Goal: Task Accomplishment & Management: Complete application form

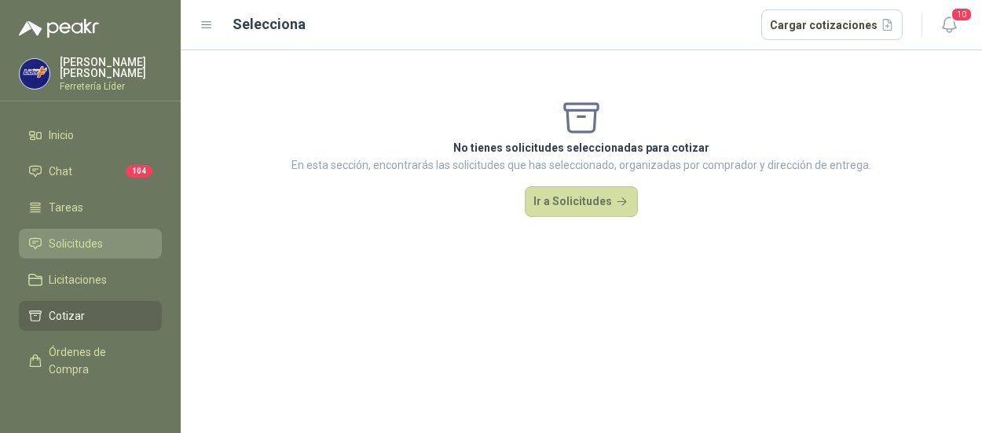
click at [79, 236] on span "Solicitudes" at bounding box center [76, 243] width 54 height 17
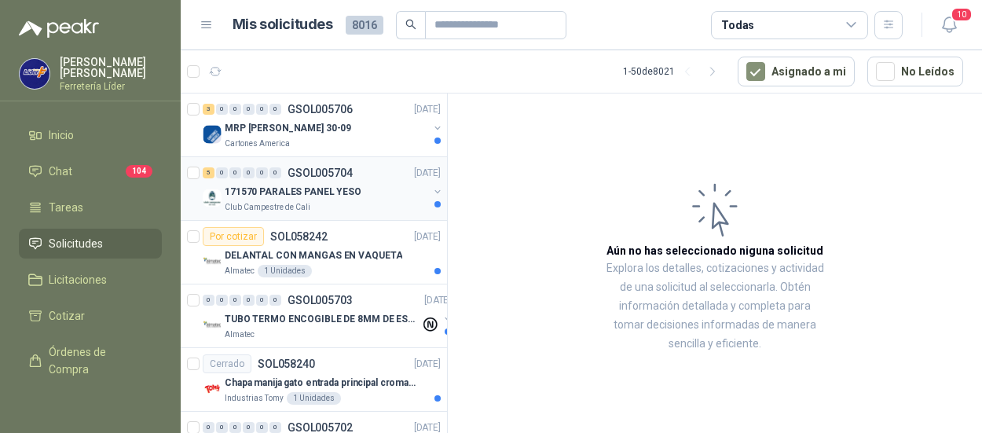
click at [276, 202] on p "Club Campestre de Cali" at bounding box center [268, 207] width 86 height 13
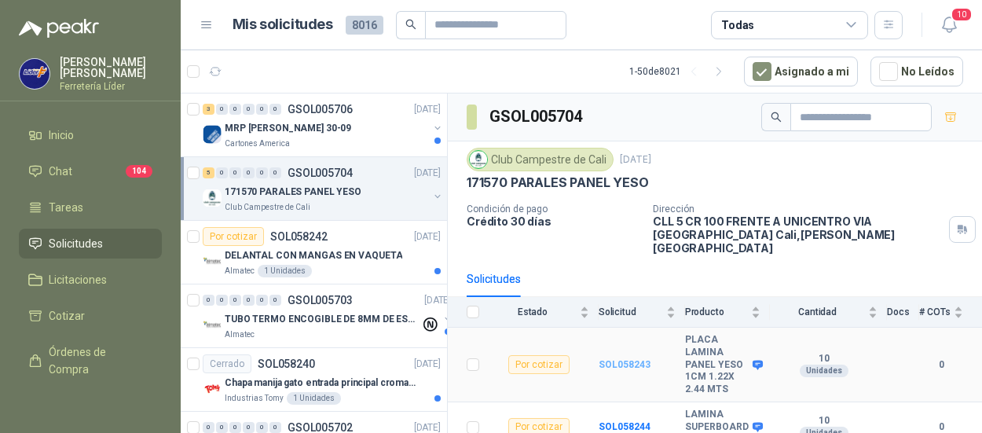
click at [611, 359] on b "SOL058243" at bounding box center [625, 364] width 52 height 11
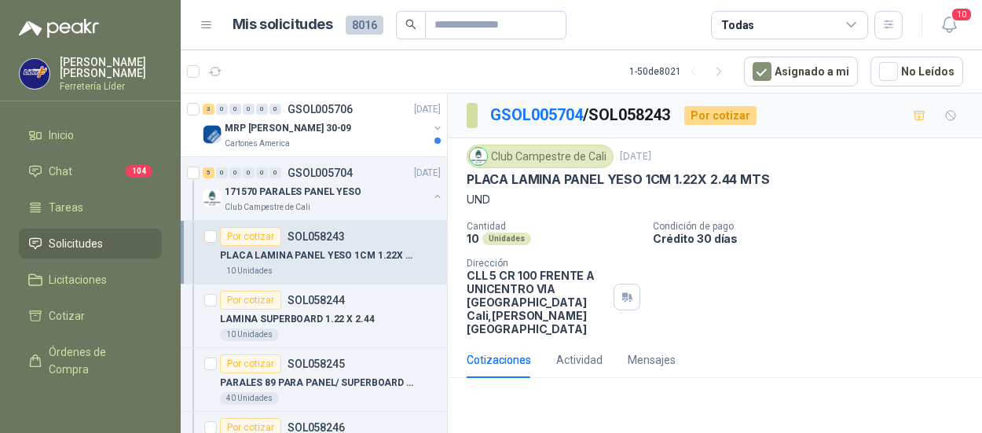
drag, startPoint x: 778, startPoint y: 167, endPoint x: 773, endPoint y: 177, distance: 11.3
click at [773, 177] on div "Club Campestre de Cali [DATE] PLACA LAMINA PANEL YESO 1CM 1.22X 2.44 MTS UND" at bounding box center [715, 177] width 497 height 64
copy div "PLACA LAMINA PANEL YESO 1CM 1.22X 2.44 MTS"
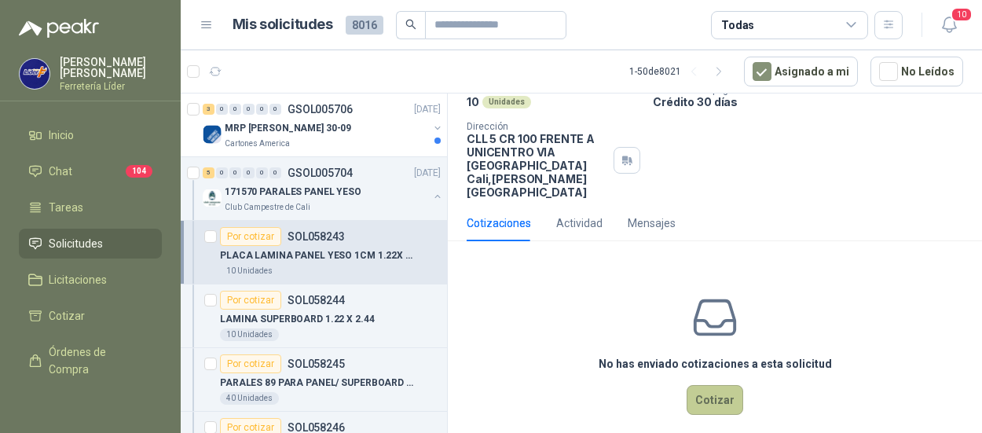
click at [693, 387] on button "Cotizar" at bounding box center [715, 400] width 57 height 30
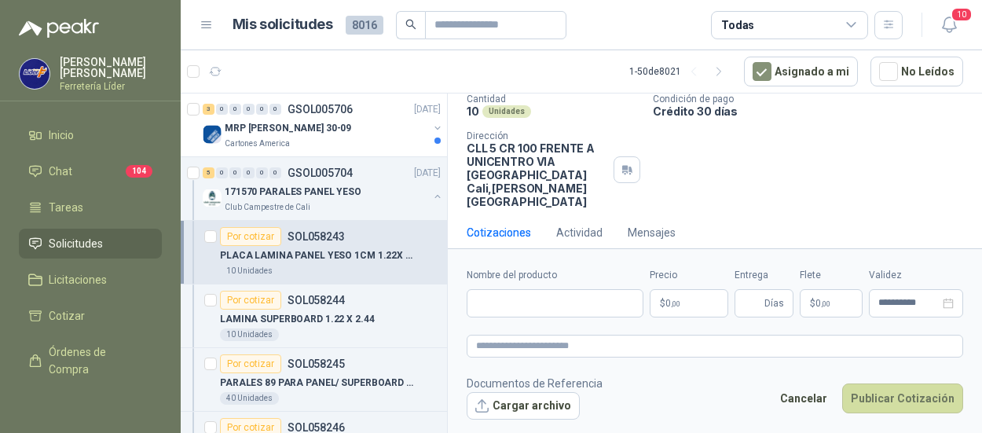
scroll to position [126, 0]
paste input "**********"
type input "**********"
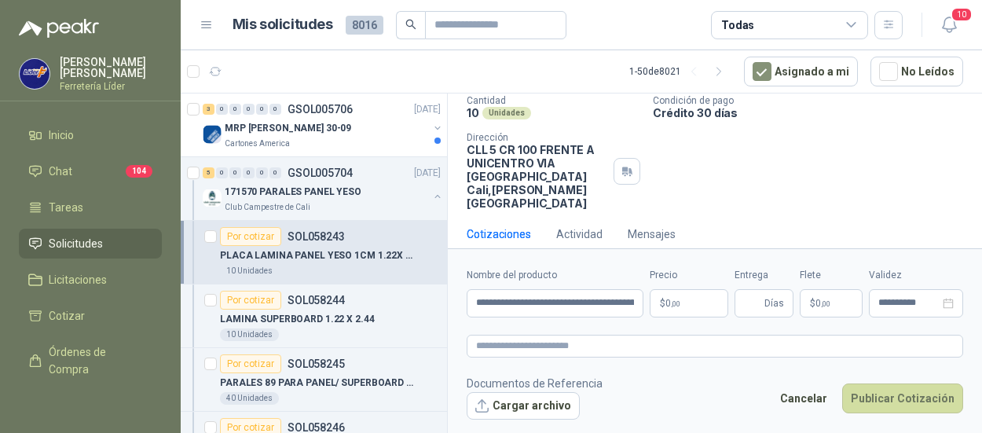
click at [680, 303] on span ",00" at bounding box center [675, 303] width 9 height 9
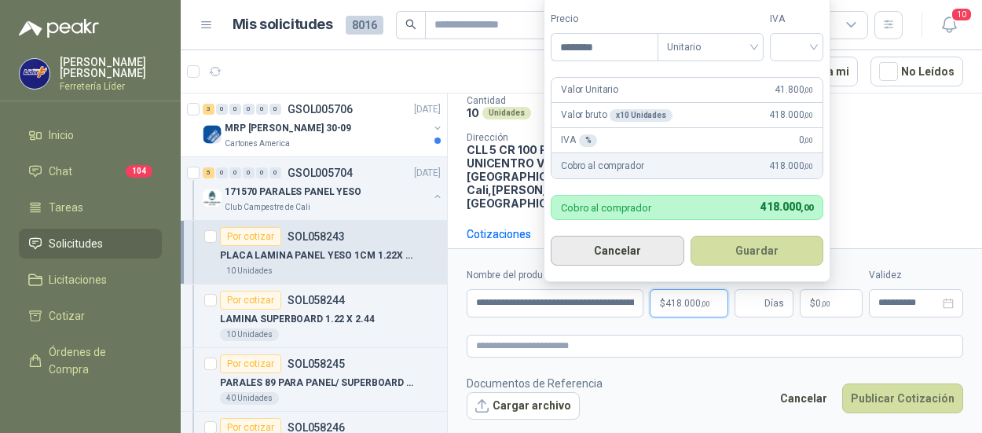
type input "********"
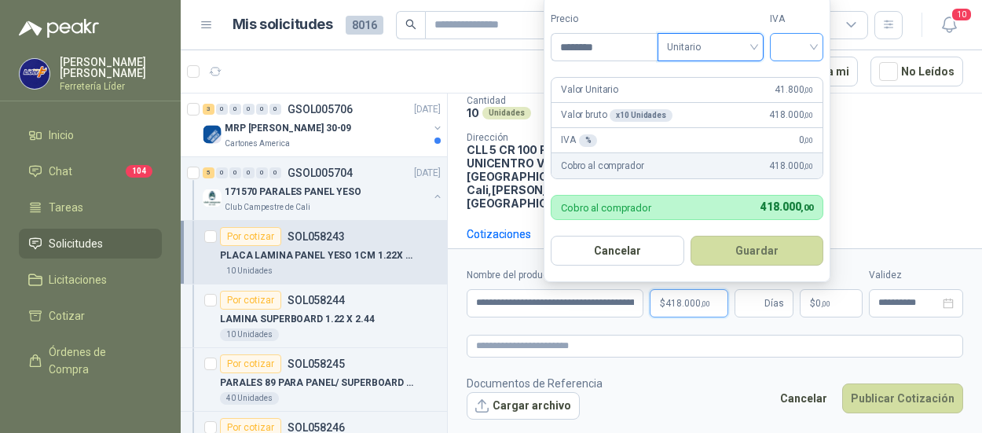
click at [803, 45] on input "search" at bounding box center [797, 46] width 35 height 24
click at [798, 83] on div "19%" at bounding box center [800, 81] width 29 height 17
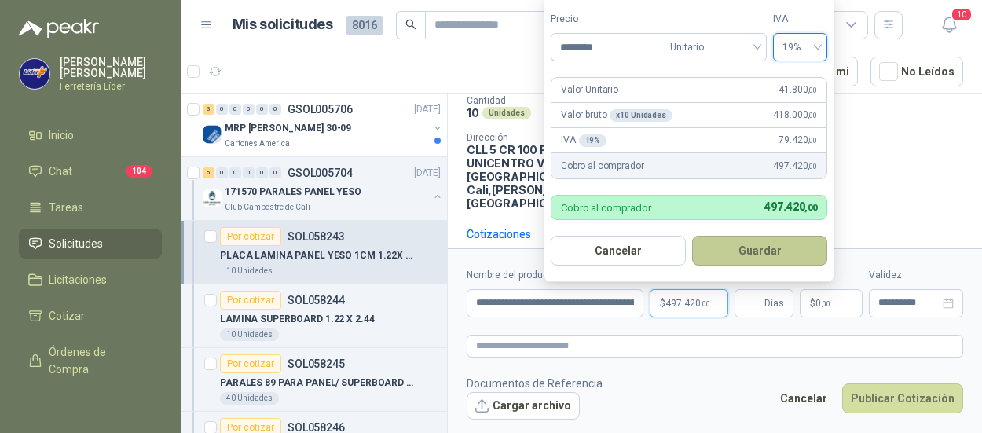
click at [773, 241] on button "Guardar" at bounding box center [759, 251] width 135 height 30
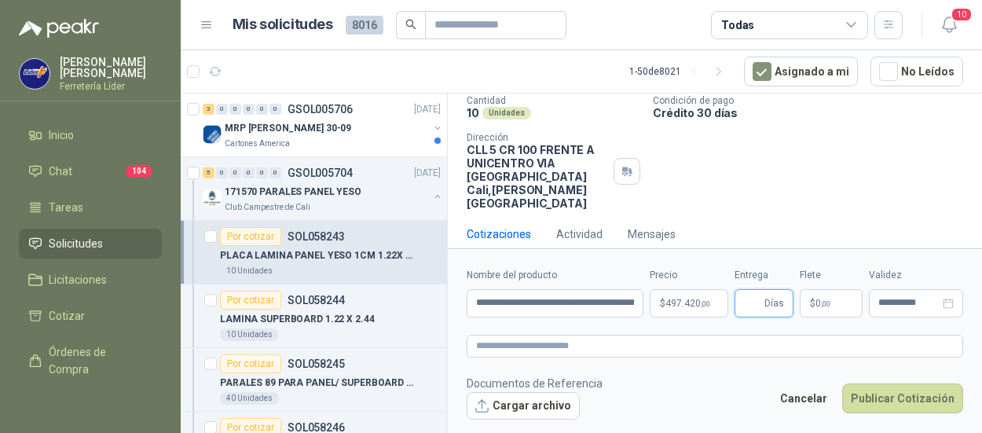
click at [758, 296] on input "Entrega" at bounding box center [752, 303] width 17 height 27
type input "*"
click at [837, 298] on p "$ 0 ,00" at bounding box center [831, 303] width 63 height 28
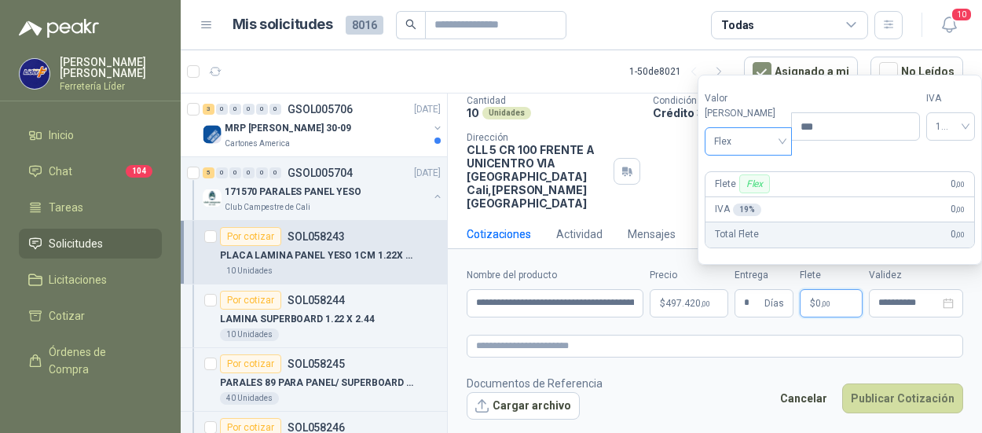
click at [757, 143] on span "Flex" at bounding box center [748, 142] width 68 height 24
click at [751, 200] on div "Incluido" at bounding box center [745, 200] width 54 height 17
click at [906, 397] on button "Publicar Cotización" at bounding box center [903, 399] width 121 height 30
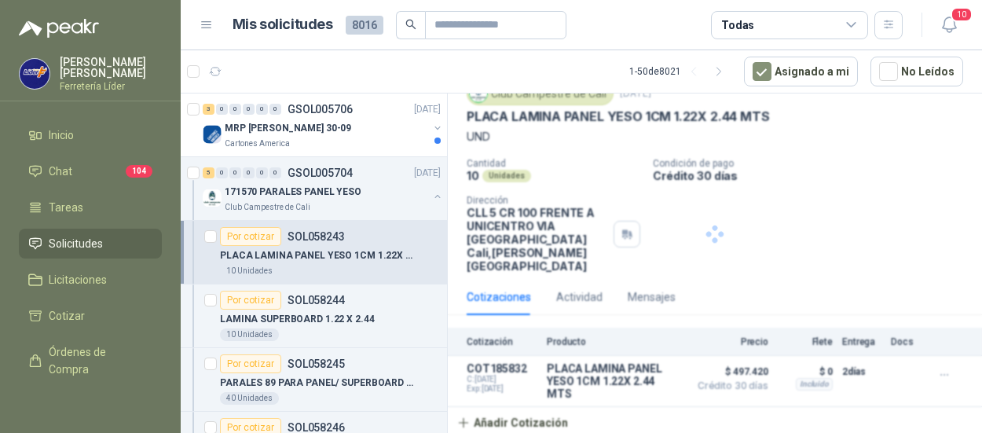
scroll to position [47, 0]
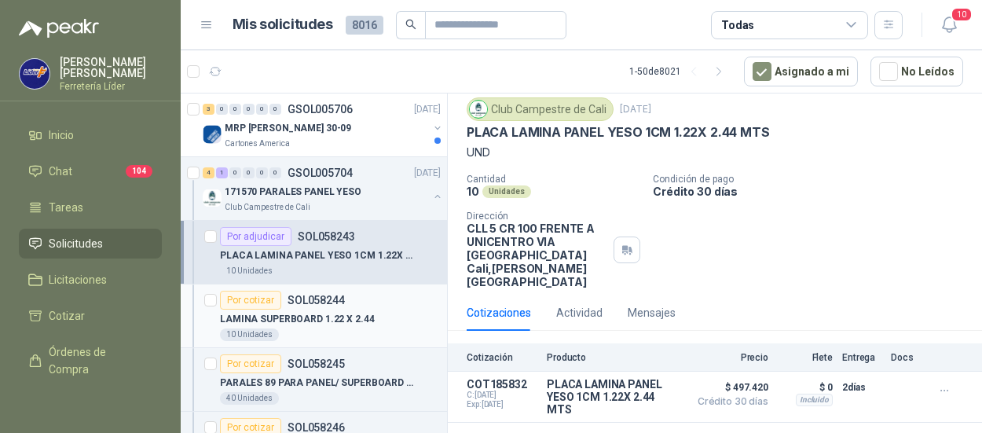
click at [337, 320] on p "LAMINA SUPERBOARD 1.22 X 2.44" at bounding box center [297, 319] width 155 height 15
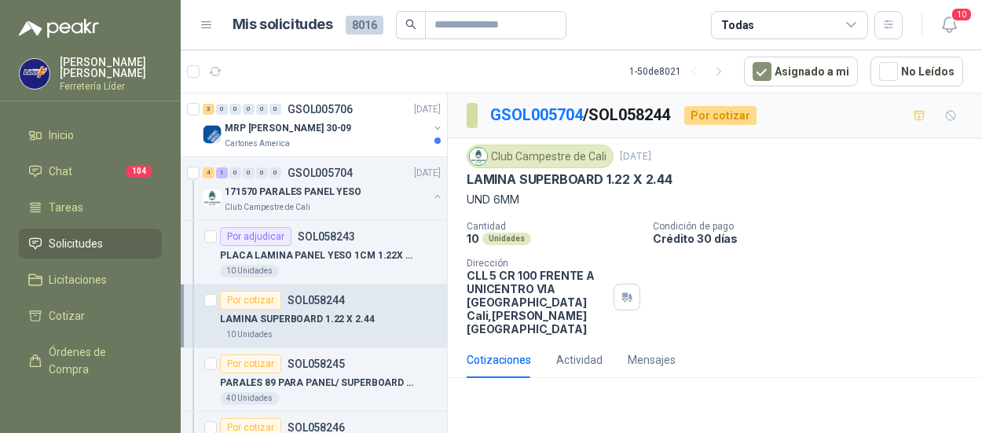
drag, startPoint x: 679, startPoint y: 175, endPoint x: 1029, endPoint y: 154, distance: 350.4
click at [982, 154] on html "[PERSON_NAME] Ferretería Líder Inicio Chat 104 Tareas Solicitudes Licitaciones …" at bounding box center [491, 216] width 982 height 433
copy div "LAMINA SUPERBOARD 1.22 X 2.44"
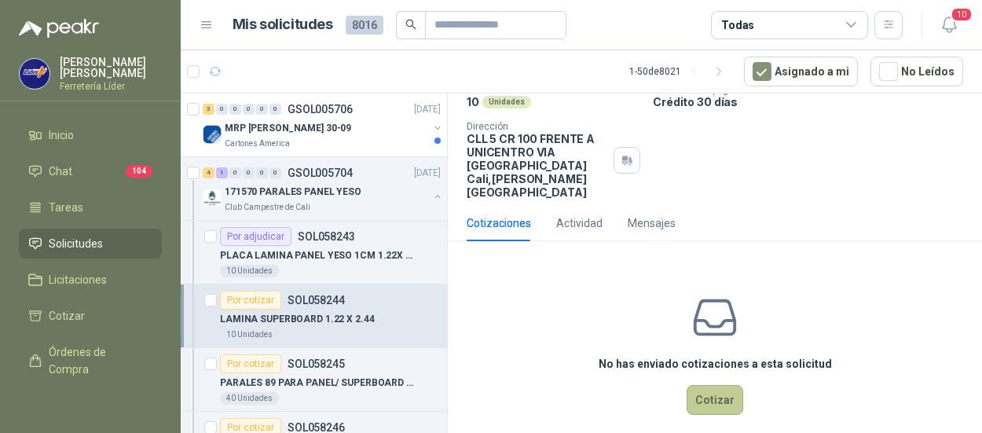
click at [700, 385] on button "Cotizar" at bounding box center [715, 400] width 57 height 30
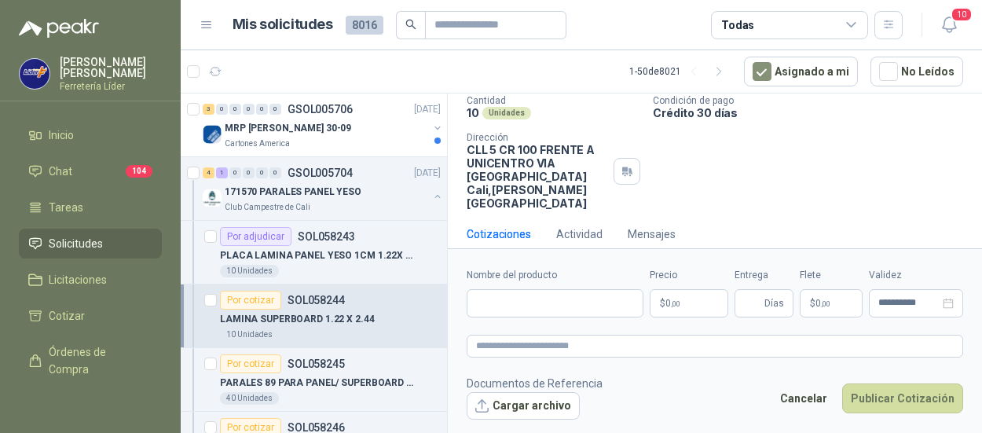
scroll to position [126, 0]
paste input "**********"
type input "**********"
click at [688, 306] on p "$ 0 ,00" at bounding box center [689, 303] width 79 height 28
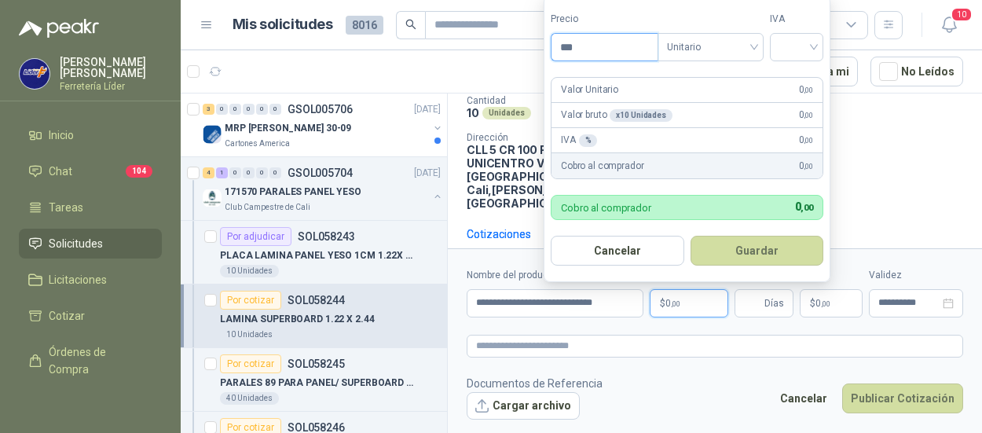
click at [631, 42] on input "***" at bounding box center [605, 47] width 106 height 27
type input "********"
click at [788, 47] on input "search" at bounding box center [797, 46] width 35 height 24
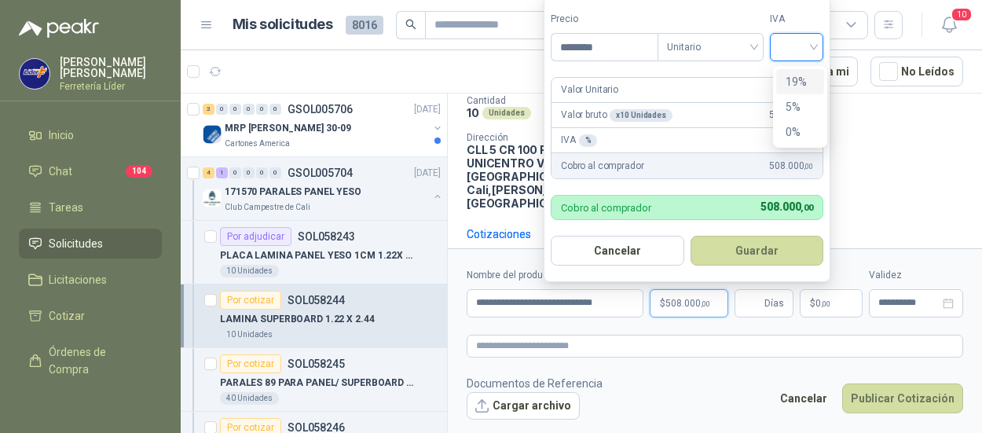
click at [795, 81] on div "19%" at bounding box center [800, 81] width 29 height 17
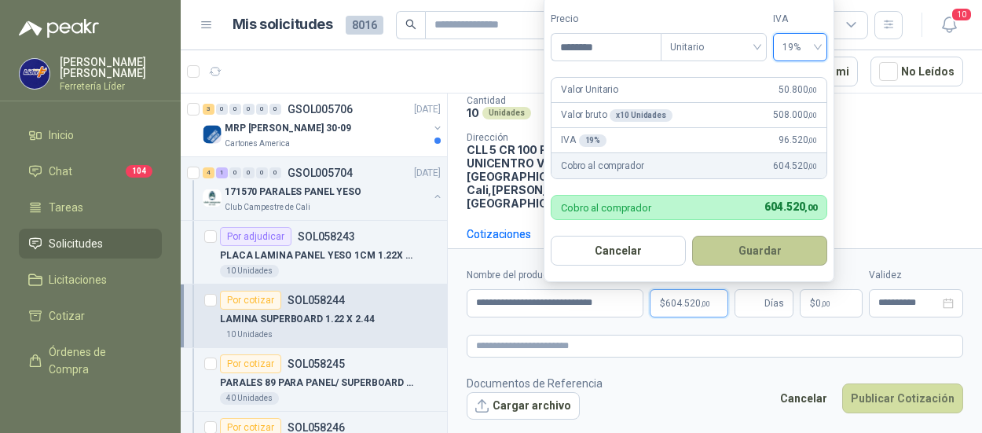
click at [771, 242] on button "Guardar" at bounding box center [759, 251] width 135 height 30
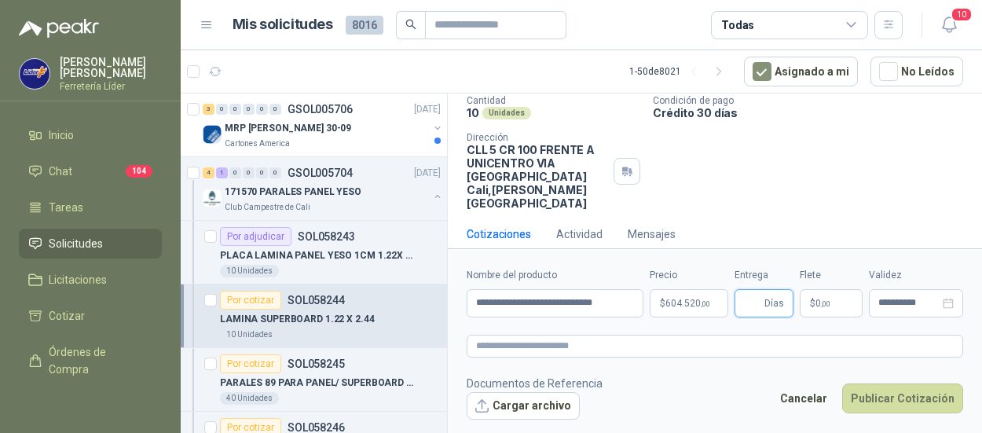
click at [759, 297] on input "Entrega" at bounding box center [752, 303] width 17 height 27
type input "*"
click at [833, 307] on p "$ 0 ,00" at bounding box center [831, 303] width 63 height 28
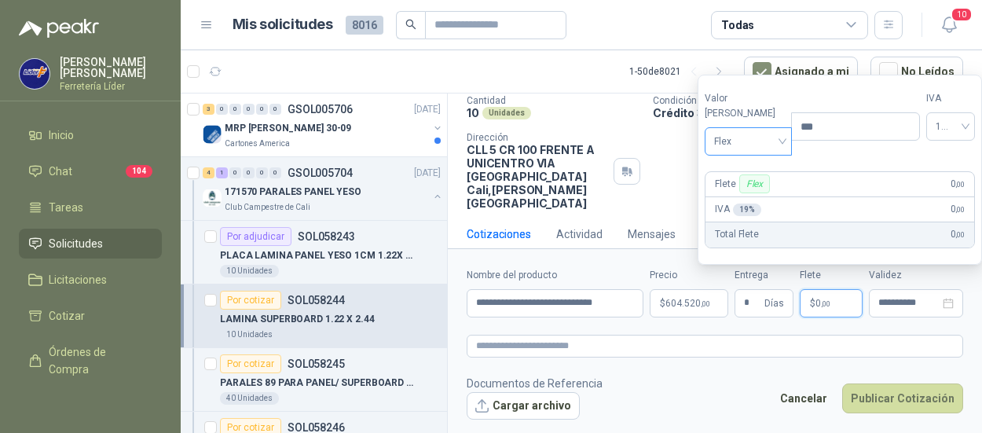
click at [744, 149] on span "Flex" at bounding box center [748, 142] width 68 height 24
click at [744, 200] on div "Incluido" at bounding box center [745, 200] width 54 height 17
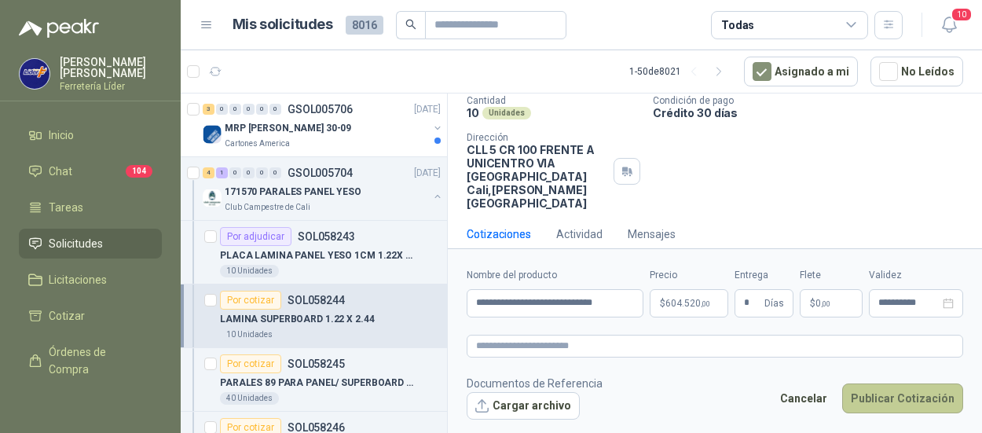
click at [898, 406] on button "Publicar Cotización" at bounding box center [903, 399] width 121 height 30
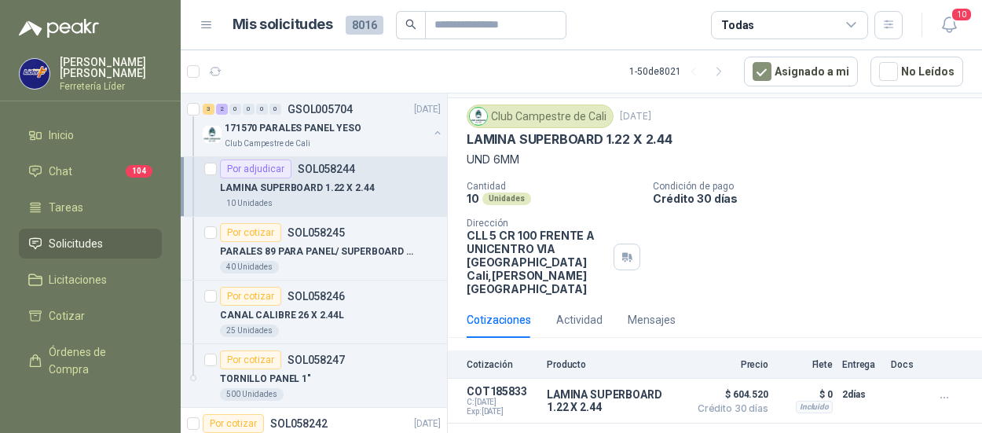
scroll to position [157, 0]
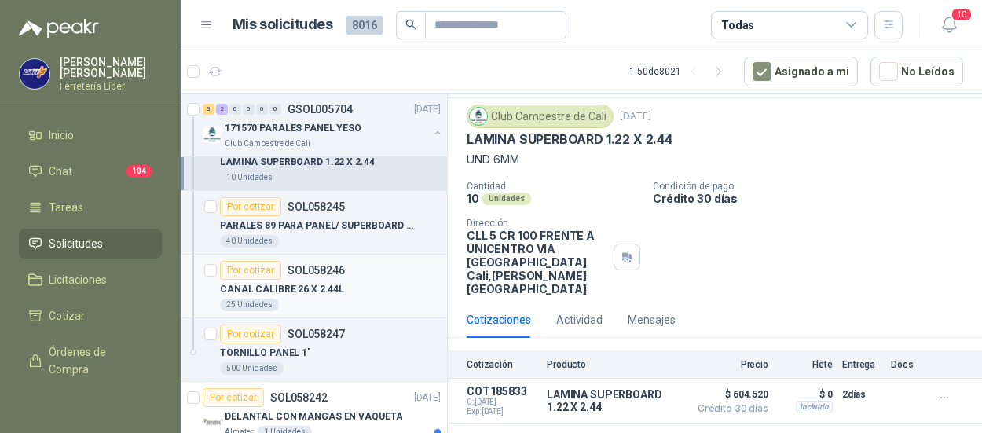
click at [299, 294] on p "CANAL CALIBRE 26 X 2.44L" at bounding box center [282, 289] width 124 height 15
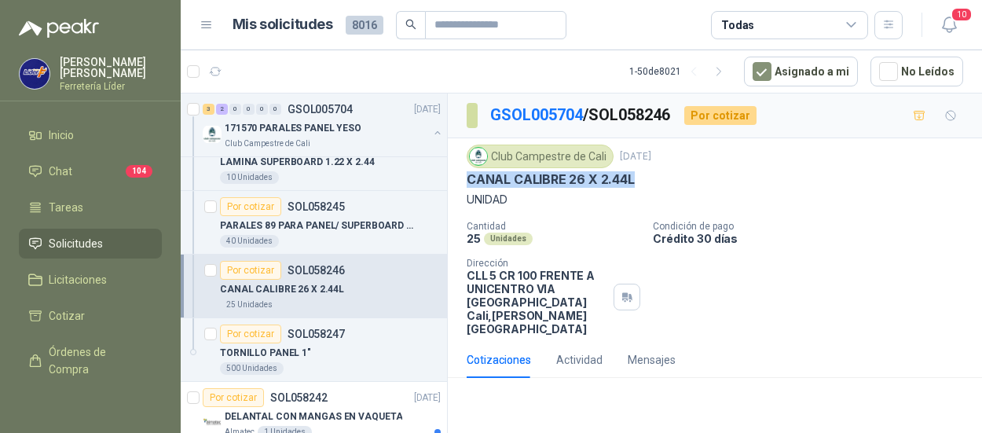
drag, startPoint x: 638, startPoint y: 177, endPoint x: 466, endPoint y: 178, distance: 172.1
click at [467, 178] on div "CANAL CALIBRE 26 X 2.44L" at bounding box center [715, 179] width 497 height 17
copy p "CANAL CALIBRE 26 X 2.44L"
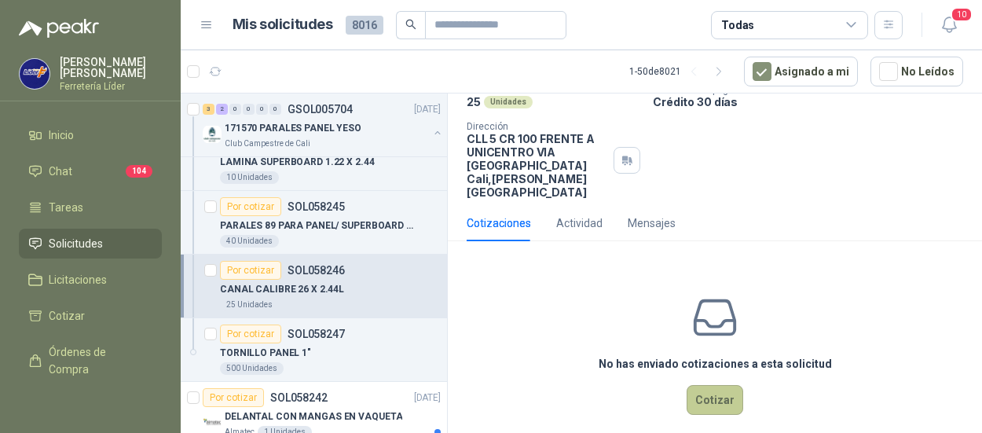
click at [721, 385] on button "Cotizar" at bounding box center [715, 400] width 57 height 30
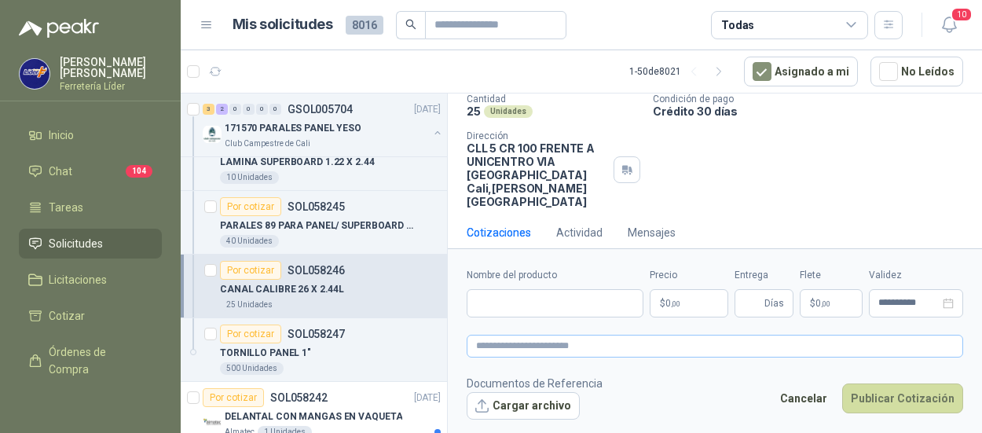
scroll to position [126, 0]
paste input "**********"
type input "**********"
click at [692, 307] on p "$ 0 ,00" at bounding box center [689, 303] width 79 height 28
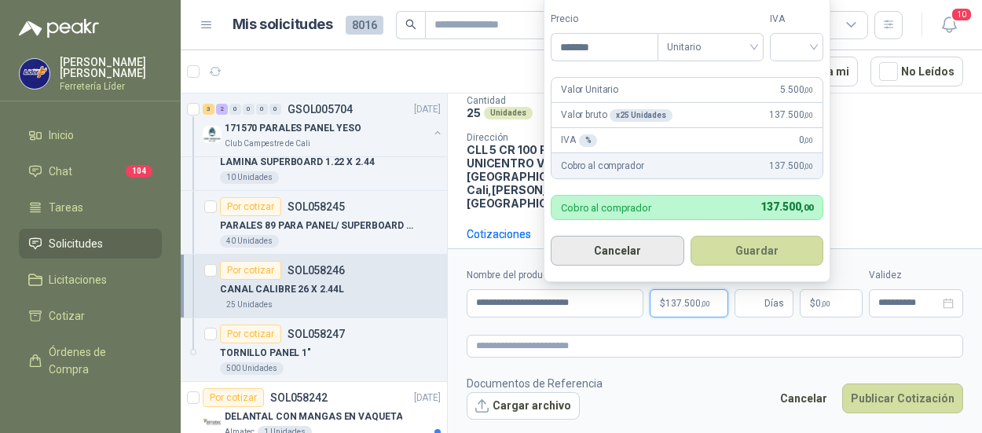
type input "*******"
click at [797, 42] on input "search" at bounding box center [797, 46] width 35 height 24
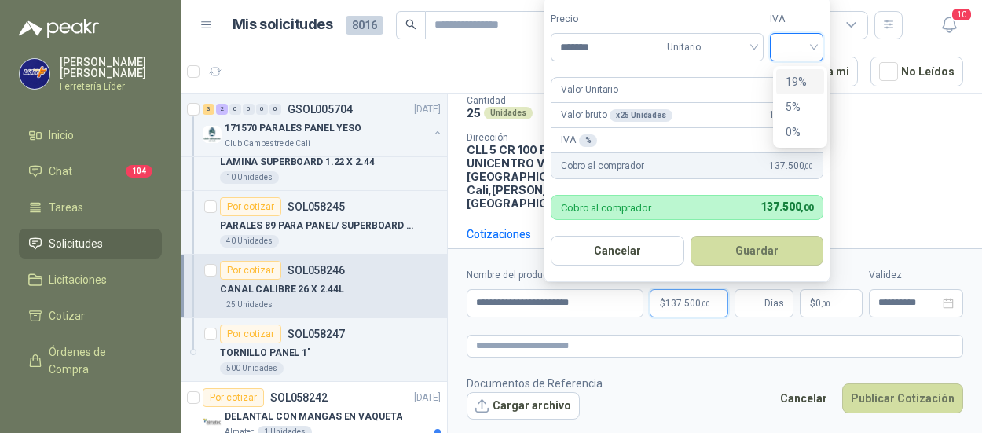
click at [790, 76] on div "19%" at bounding box center [800, 81] width 29 height 17
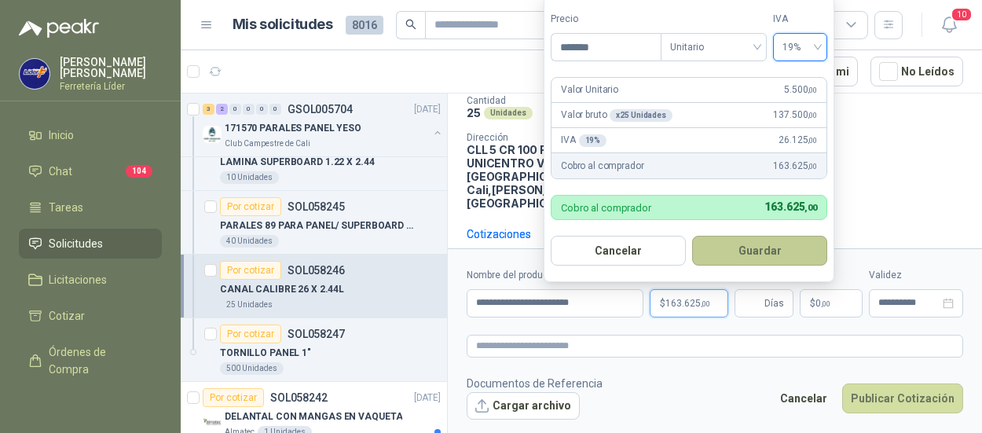
click at [746, 252] on button "Guardar" at bounding box center [759, 251] width 135 height 30
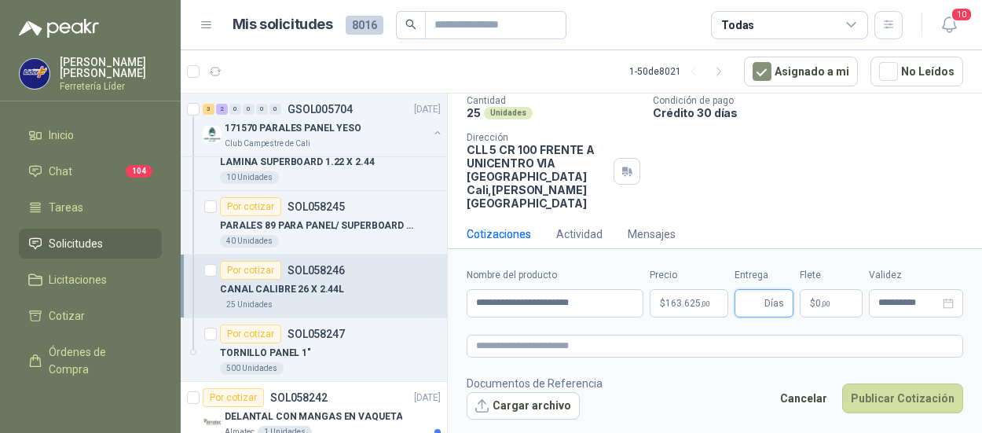
click at [750, 296] on input "Entrega" at bounding box center [752, 303] width 17 height 27
type input "*"
click at [840, 306] on p "$ 0 ,00" at bounding box center [831, 303] width 63 height 28
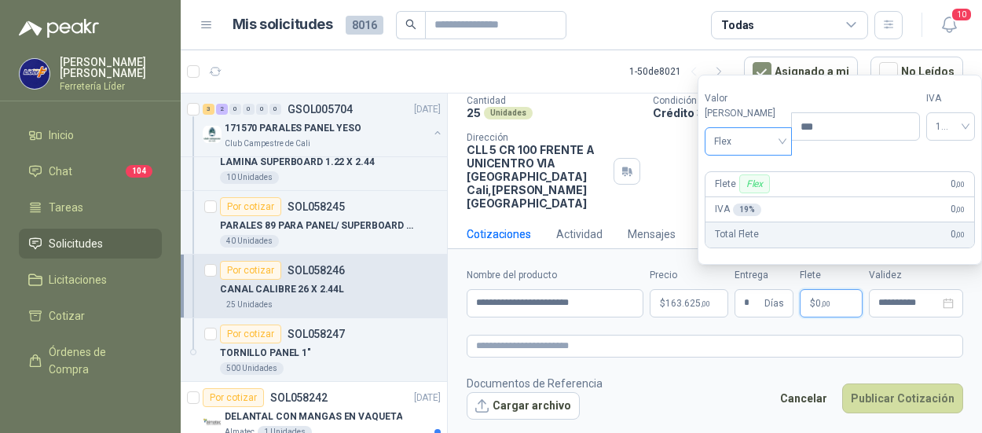
click at [757, 141] on span "Flex" at bounding box center [748, 142] width 68 height 24
click at [744, 198] on div "Incluido" at bounding box center [745, 200] width 54 height 17
click at [923, 402] on button "Publicar Cotización" at bounding box center [903, 399] width 121 height 30
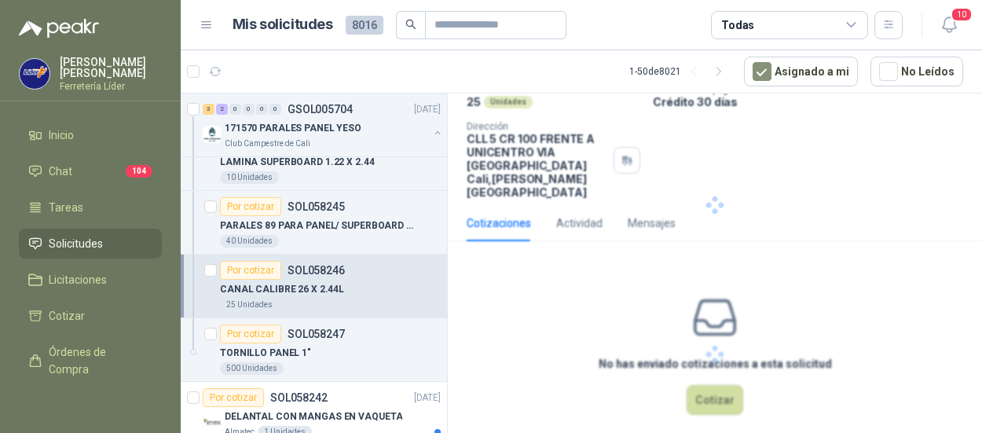
scroll to position [40, 0]
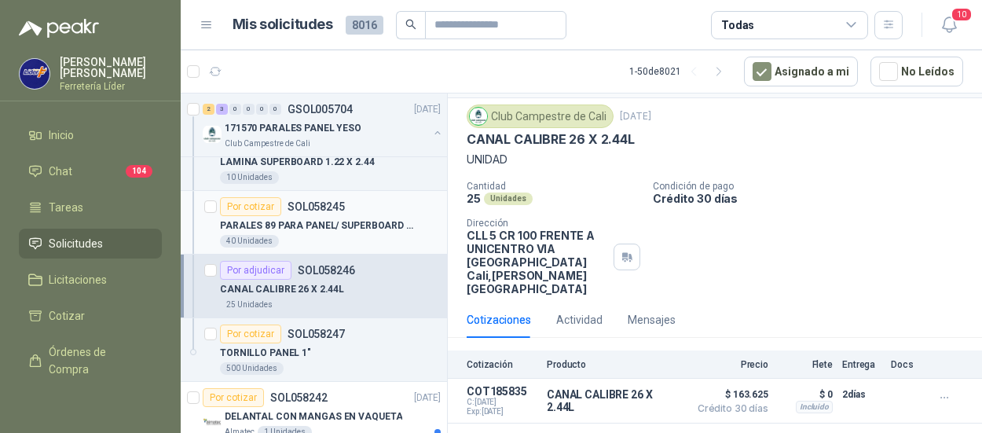
click at [280, 226] on p "PARALES 89 PARA PANEL/ SUPERBOARD CAL 26 2.44 MTS" at bounding box center [318, 225] width 196 height 15
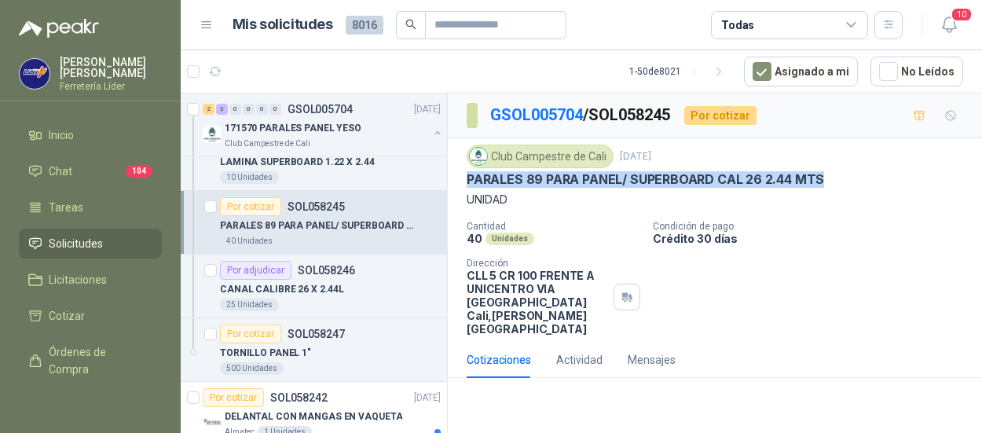
drag, startPoint x: 828, startPoint y: 174, endPoint x: 465, endPoint y: 181, distance: 362.4
click at [465, 181] on div "Club Campestre de Cali [DATE] [PERSON_NAME] 89 PARA PANEL/ SUPERBOARD CAL 26 2.…" at bounding box center [715, 240] width 534 height 204
copy p "PARALES 89 PARA PANEL/ SUPERBOARD CAL 26 2.44 MTS"
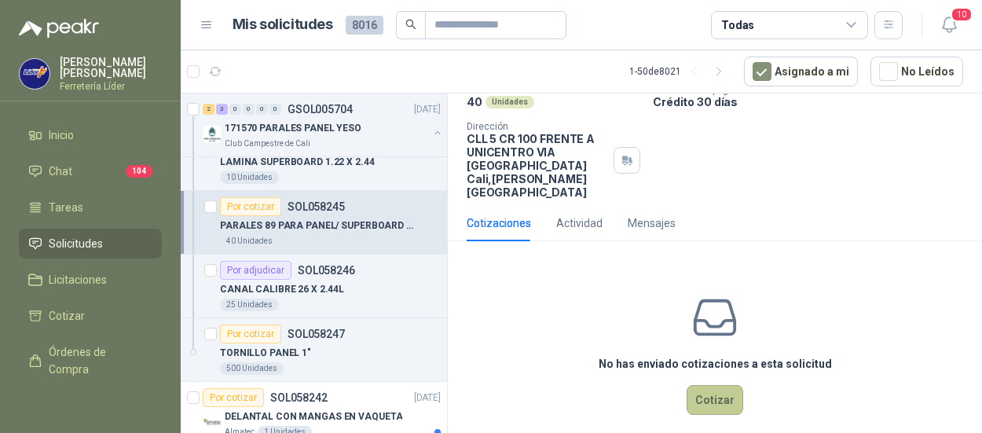
click at [707, 385] on button "Cotizar" at bounding box center [715, 400] width 57 height 30
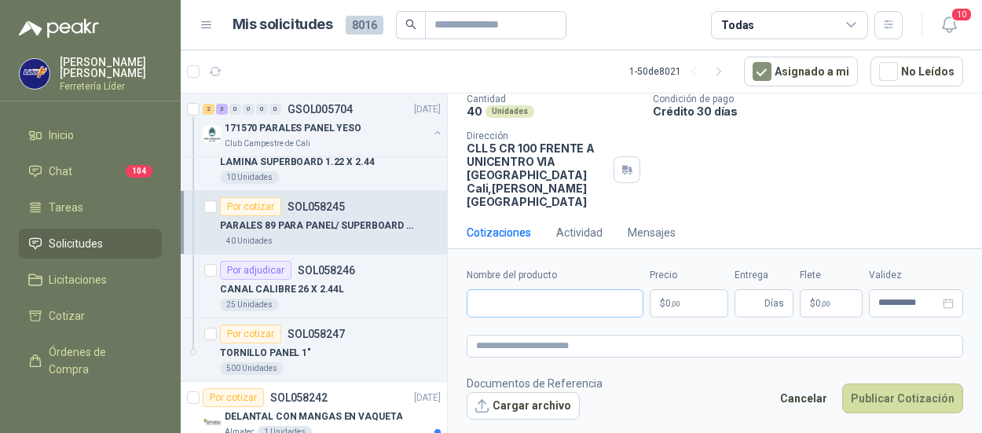
scroll to position [126, 0]
paste input "**********"
type input "**********"
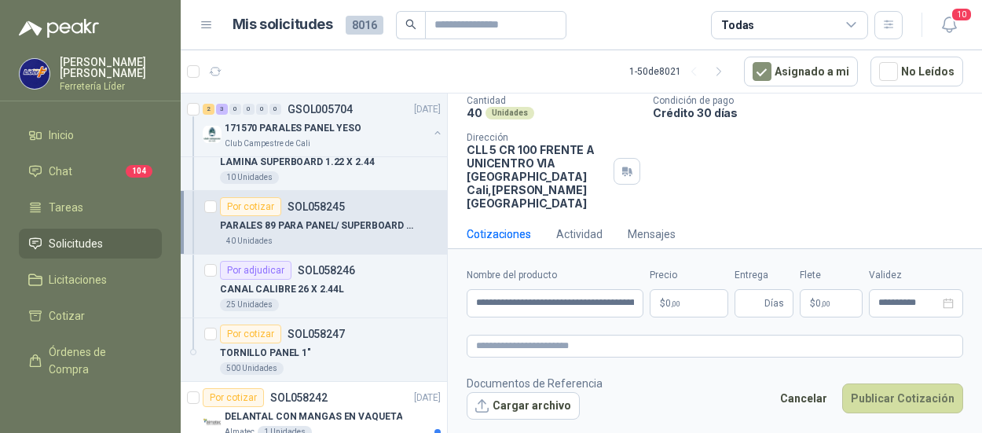
click at [675, 308] on p "$ 0 ,00" at bounding box center [689, 303] width 79 height 28
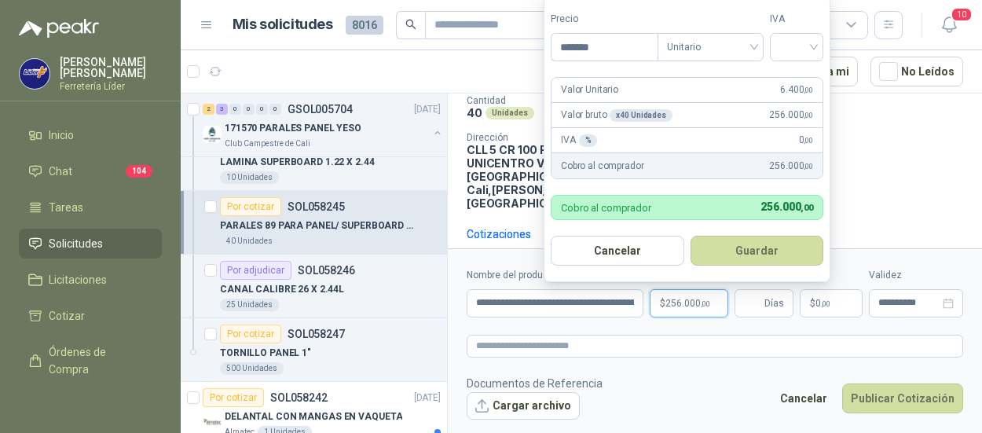
type input "*******"
click at [791, 51] on input "search" at bounding box center [797, 46] width 35 height 24
click at [799, 77] on div "19%" at bounding box center [800, 81] width 29 height 17
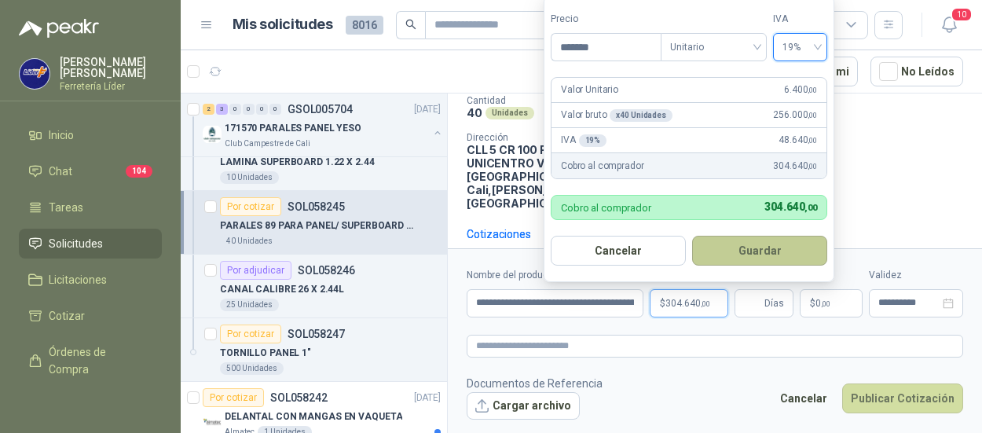
click at [761, 250] on button "Guardar" at bounding box center [759, 251] width 135 height 30
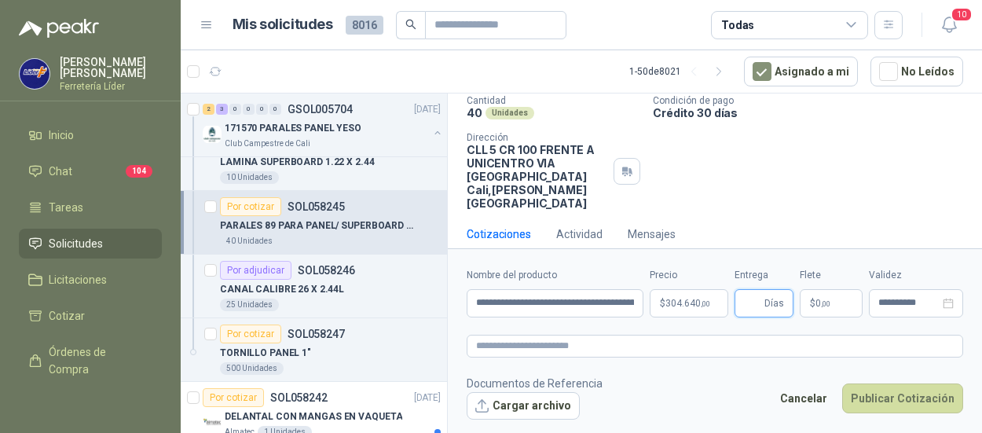
click at [750, 314] on input "Entrega" at bounding box center [752, 303] width 17 height 27
type input "*"
click at [816, 299] on span "0 ,00" at bounding box center [823, 303] width 15 height 9
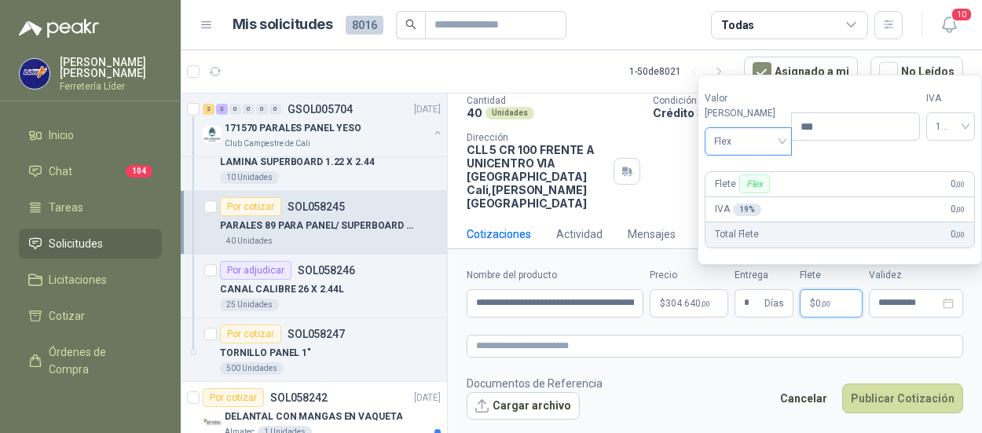
click at [745, 139] on span "Flex" at bounding box center [748, 142] width 68 height 24
click at [744, 198] on div "Incluido" at bounding box center [745, 200] width 54 height 17
click at [884, 390] on button "Publicar Cotización" at bounding box center [903, 399] width 121 height 30
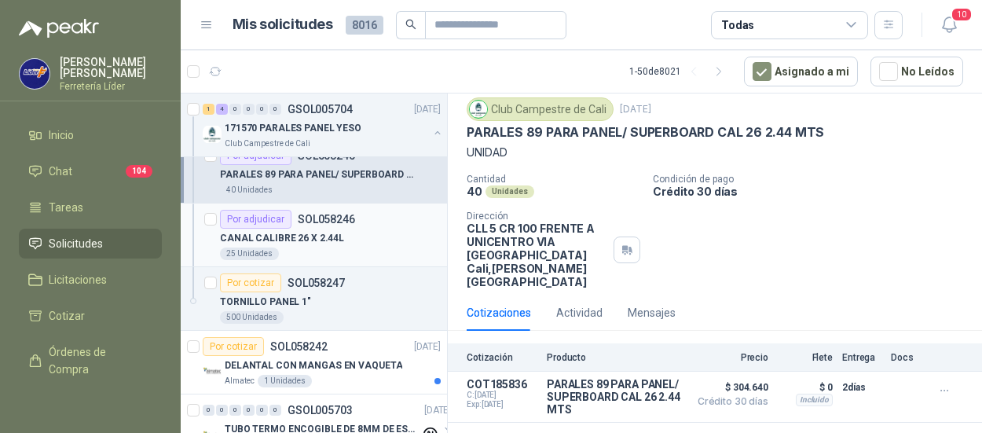
scroll to position [236, 0]
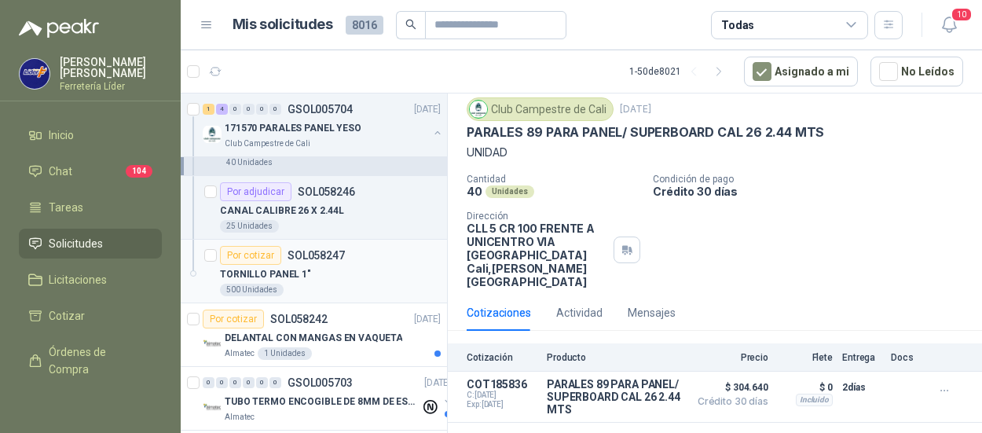
click at [307, 257] on p "SOL058247" at bounding box center [316, 255] width 57 height 11
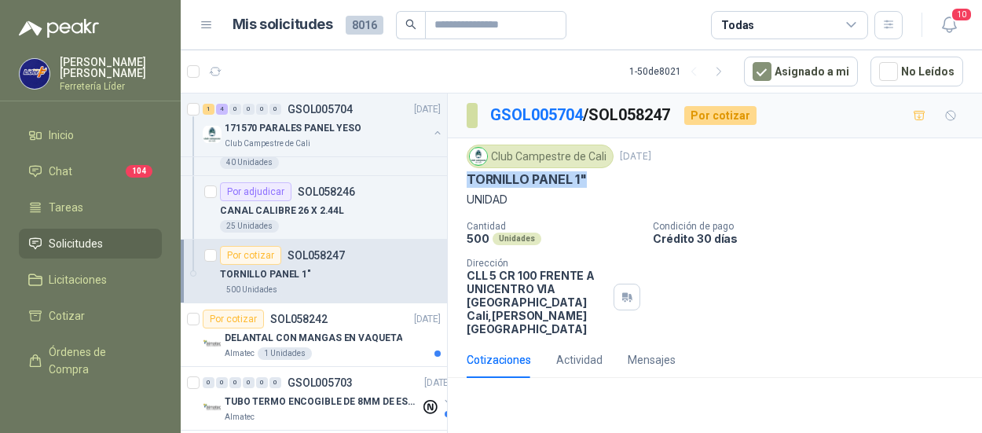
drag, startPoint x: 591, startPoint y: 176, endPoint x: 468, endPoint y: 169, distance: 122.8
click at [468, 169] on div "Club Campestre de Cali [DATE] TORNILLO PANEL 1" UNIDAD" at bounding box center [715, 177] width 497 height 64
copy p "TORNILLO PANEL 1""
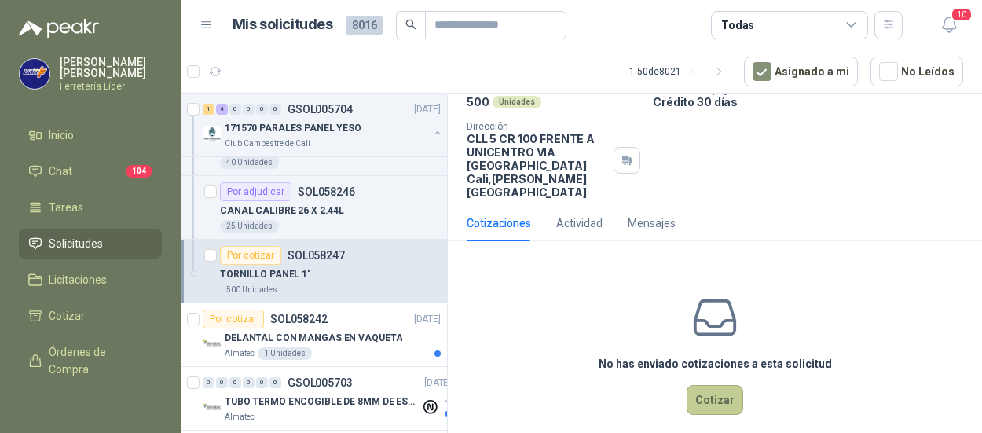
click at [705, 385] on button "Cotizar" at bounding box center [715, 400] width 57 height 30
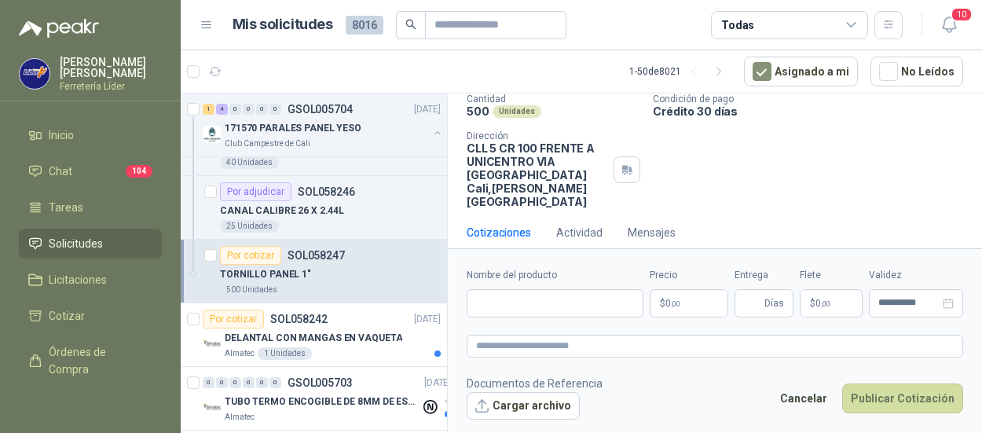
scroll to position [126, 0]
paste input "**********"
type input "**********"
click at [695, 318] on form "**********" at bounding box center [715, 343] width 534 height 190
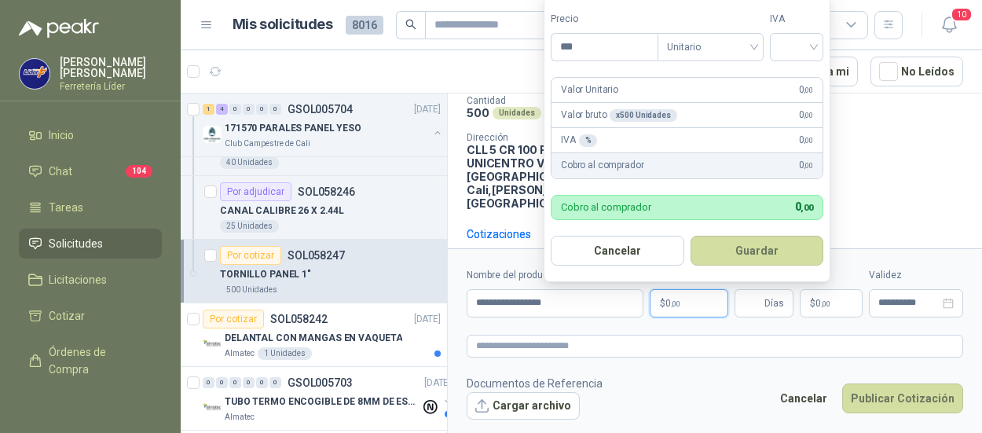
click at [692, 309] on p "$ 0 ,00" at bounding box center [689, 303] width 79 height 28
type input "****"
click at [789, 42] on input "search" at bounding box center [797, 46] width 35 height 24
click at [798, 75] on div "19%" at bounding box center [800, 81] width 29 height 17
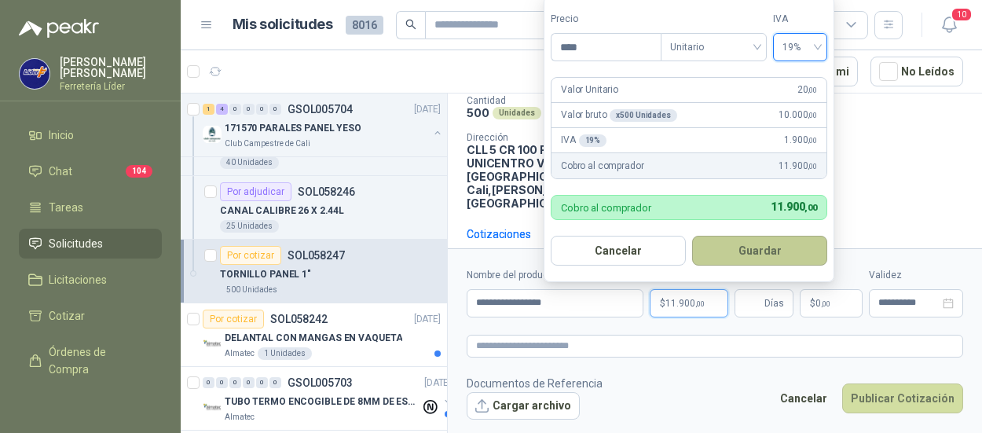
click at [761, 244] on button "Guardar" at bounding box center [759, 251] width 135 height 30
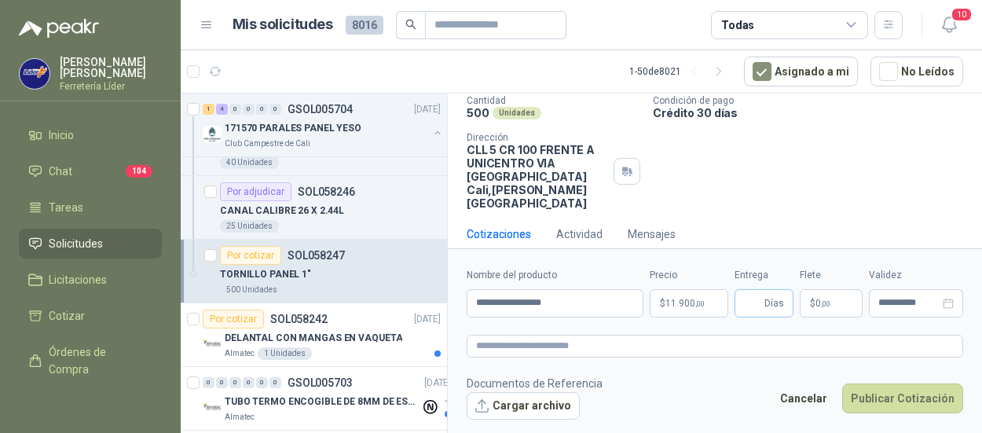
click at [763, 295] on span "Días" at bounding box center [764, 303] width 59 height 28
click at [765, 300] on span "Días" at bounding box center [764, 303] width 59 height 28
click at [755, 307] on input "Entrega" at bounding box center [752, 303] width 17 height 27
type input "*"
click at [820, 299] on span "0 ,00" at bounding box center [823, 303] width 15 height 9
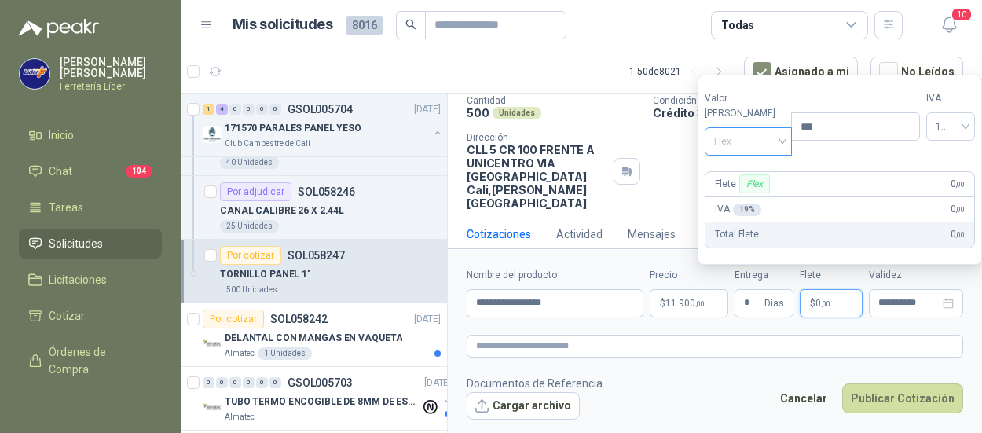
click at [752, 141] on span "Flex" at bounding box center [748, 142] width 68 height 24
click at [756, 207] on div "Incluido" at bounding box center [745, 200] width 54 height 17
click at [887, 395] on button "Publicar Cotización" at bounding box center [903, 399] width 121 height 30
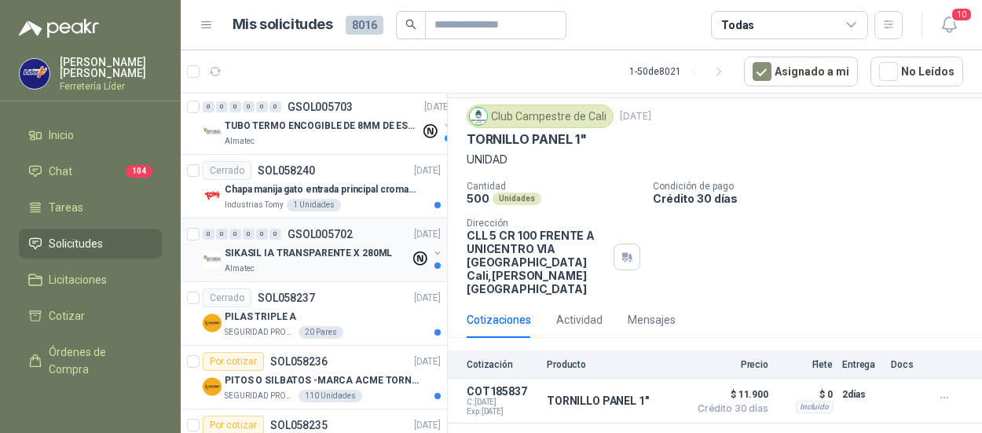
scroll to position [550, 0]
